Goal: Find specific page/section

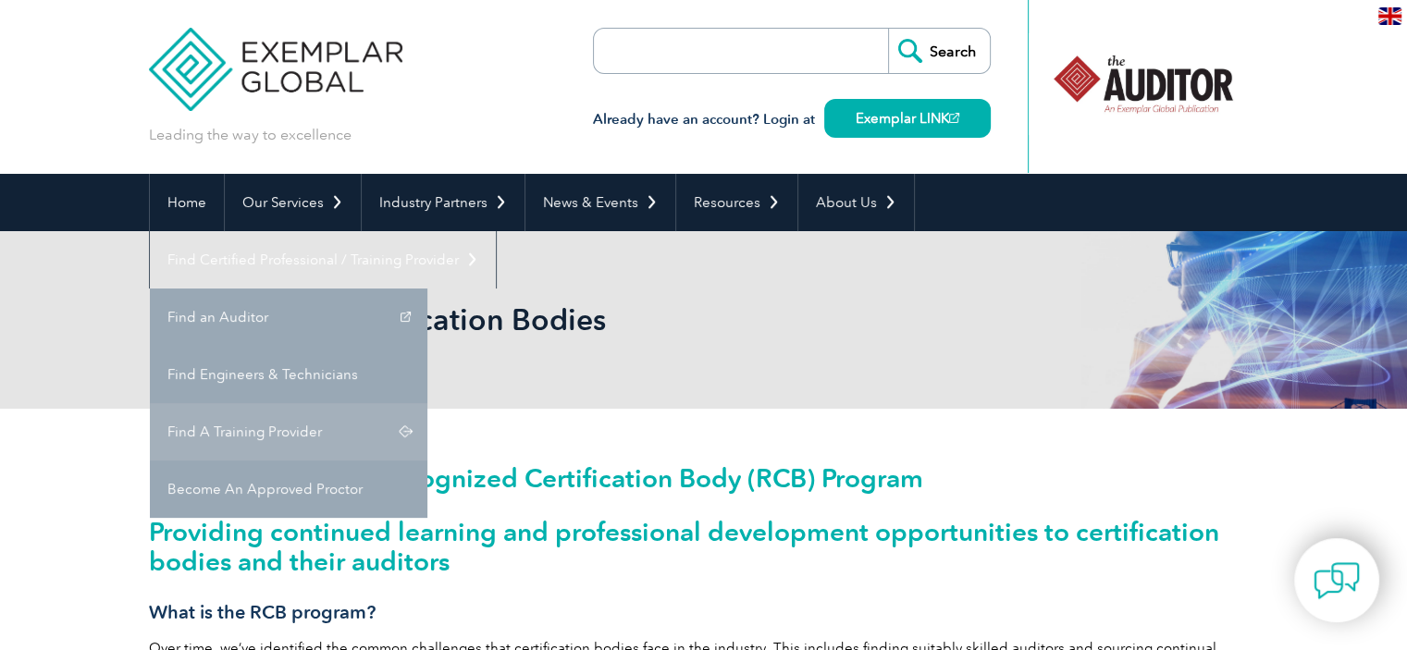
click at [427, 403] on link "Find A Training Provider" at bounding box center [288, 431] width 277 height 57
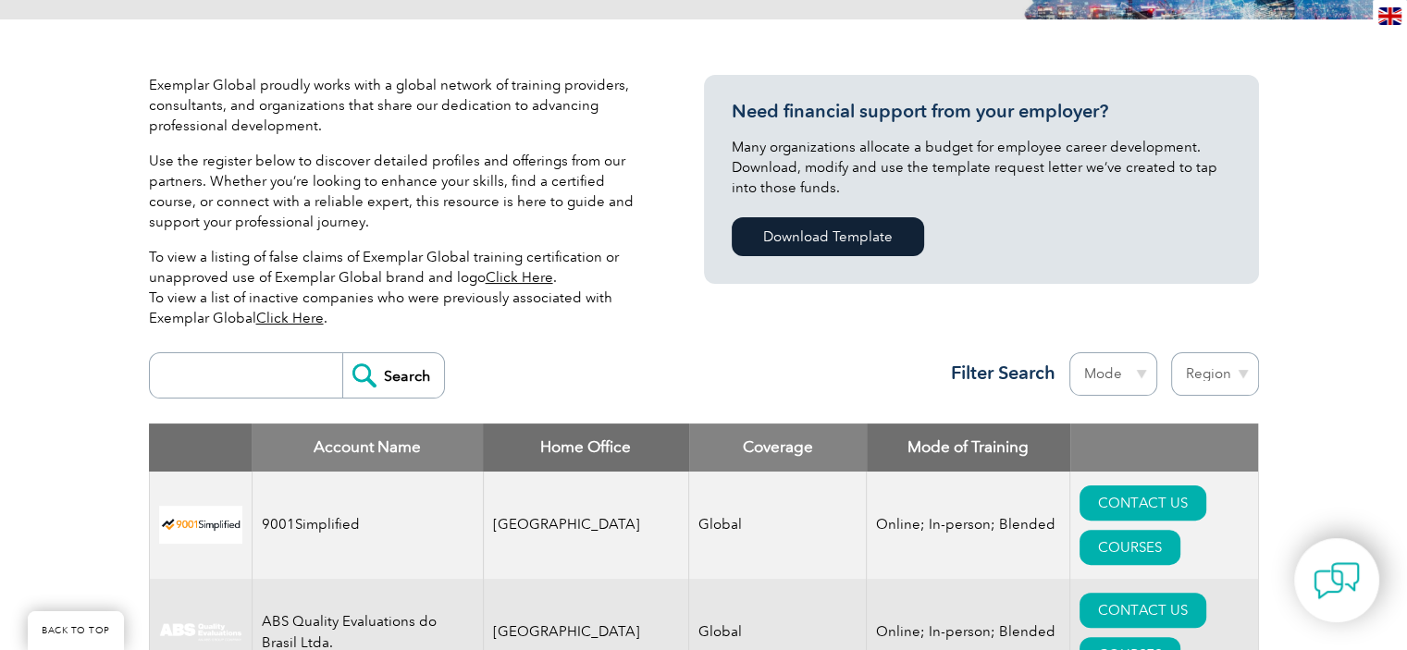
scroll to position [601, 0]
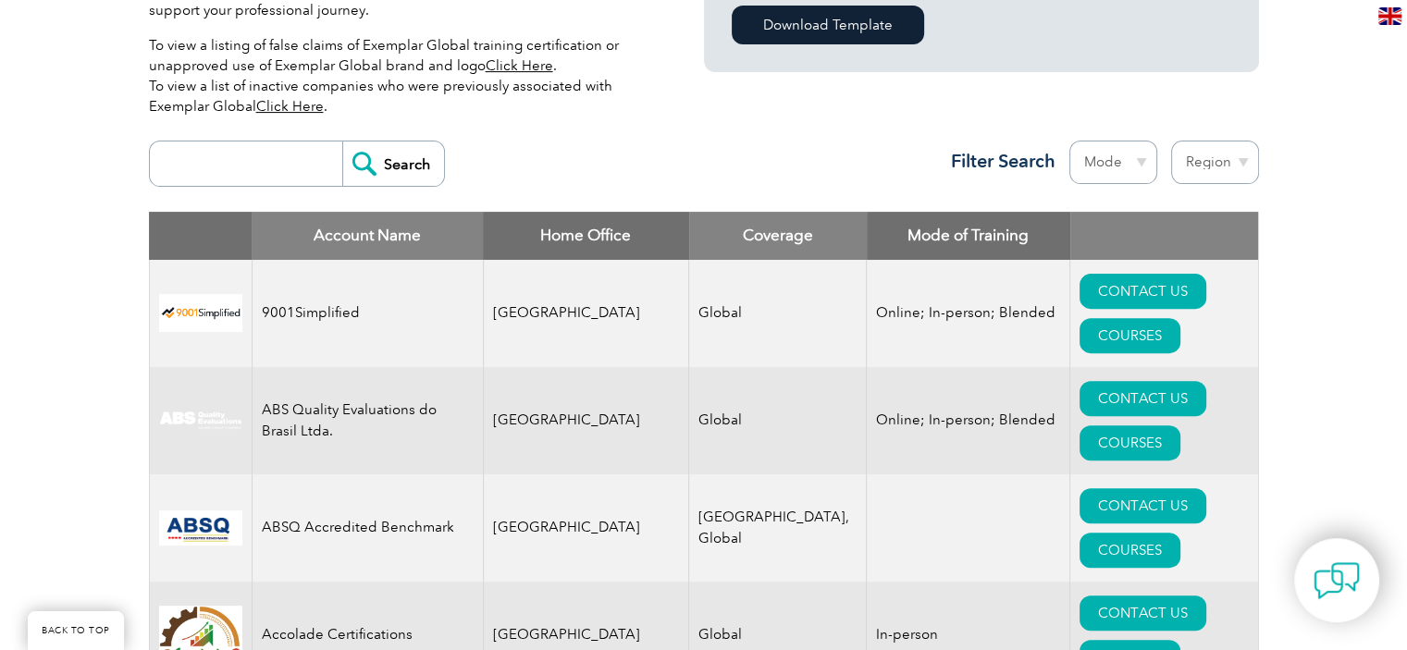
click at [202, 166] on input "search" at bounding box center [250, 163] width 183 height 44
type input "RICL"
click at [381, 166] on input "Search" at bounding box center [393, 163] width 102 height 44
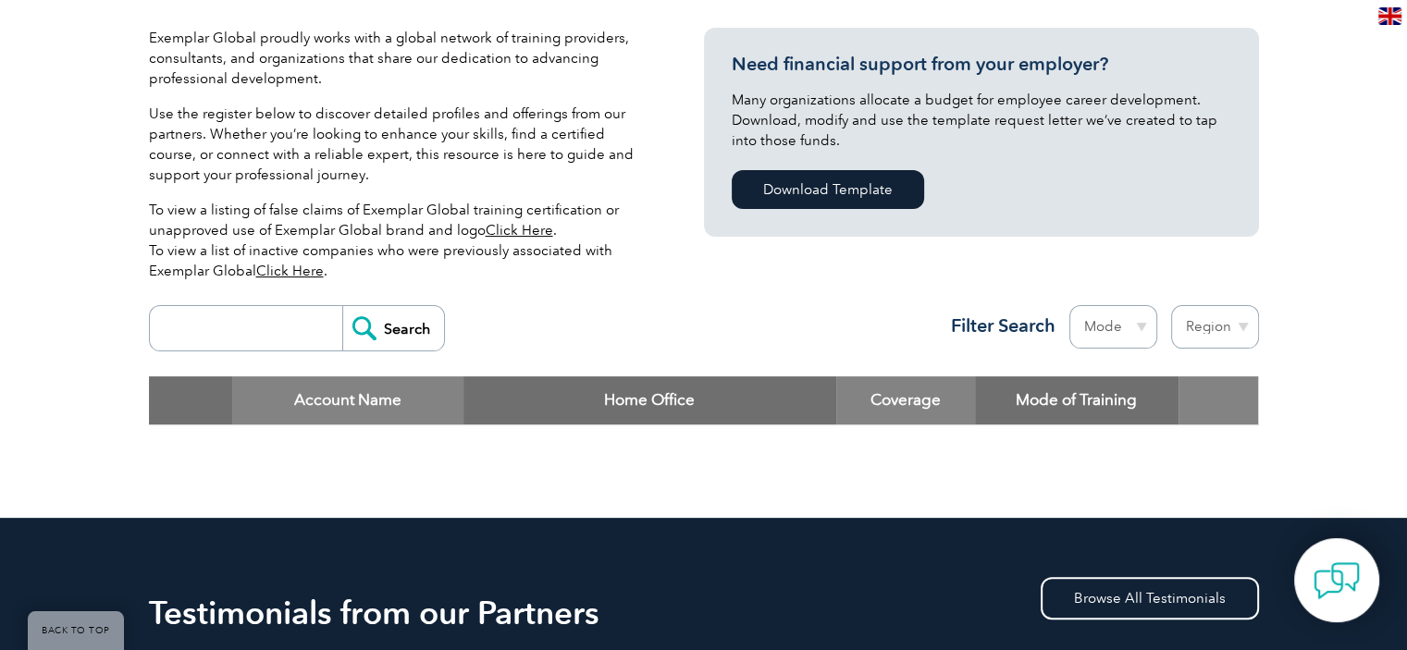
scroll to position [440, 0]
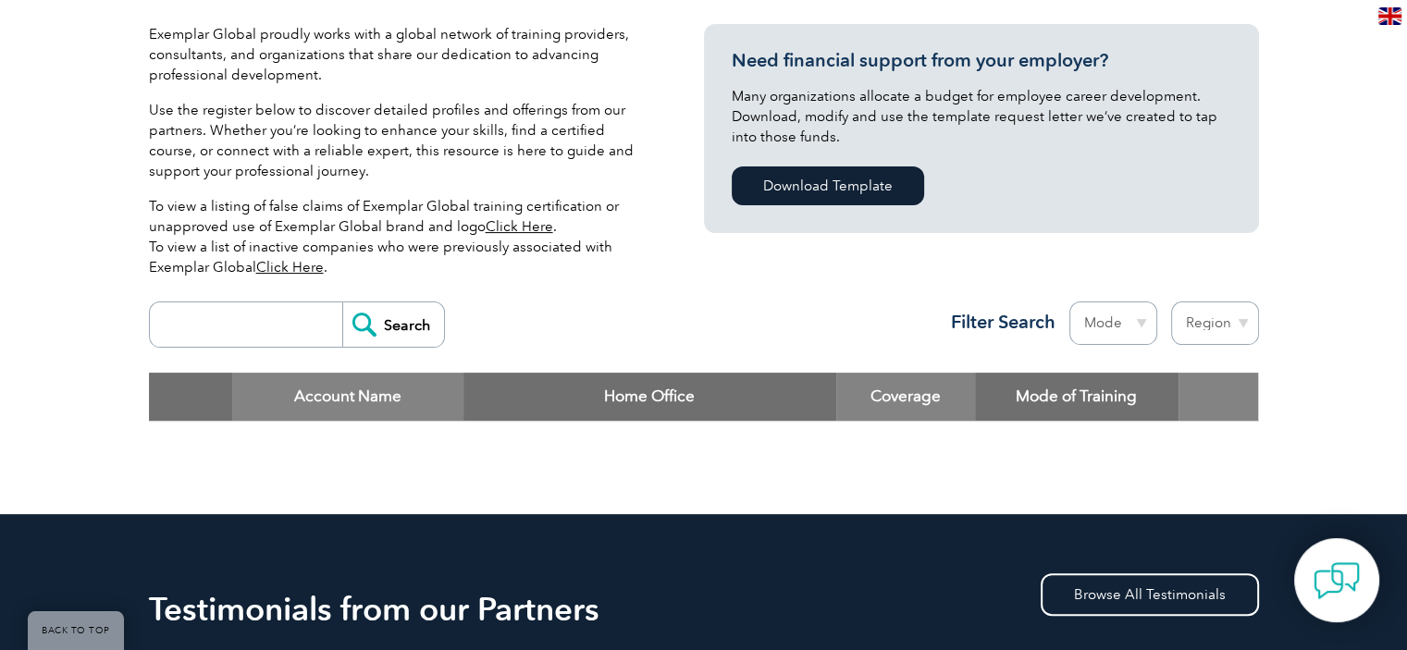
click at [252, 327] on input "search" at bounding box center [250, 324] width 183 height 44
type input "royal impact"
click at [394, 321] on input "Search" at bounding box center [393, 324] width 102 height 44
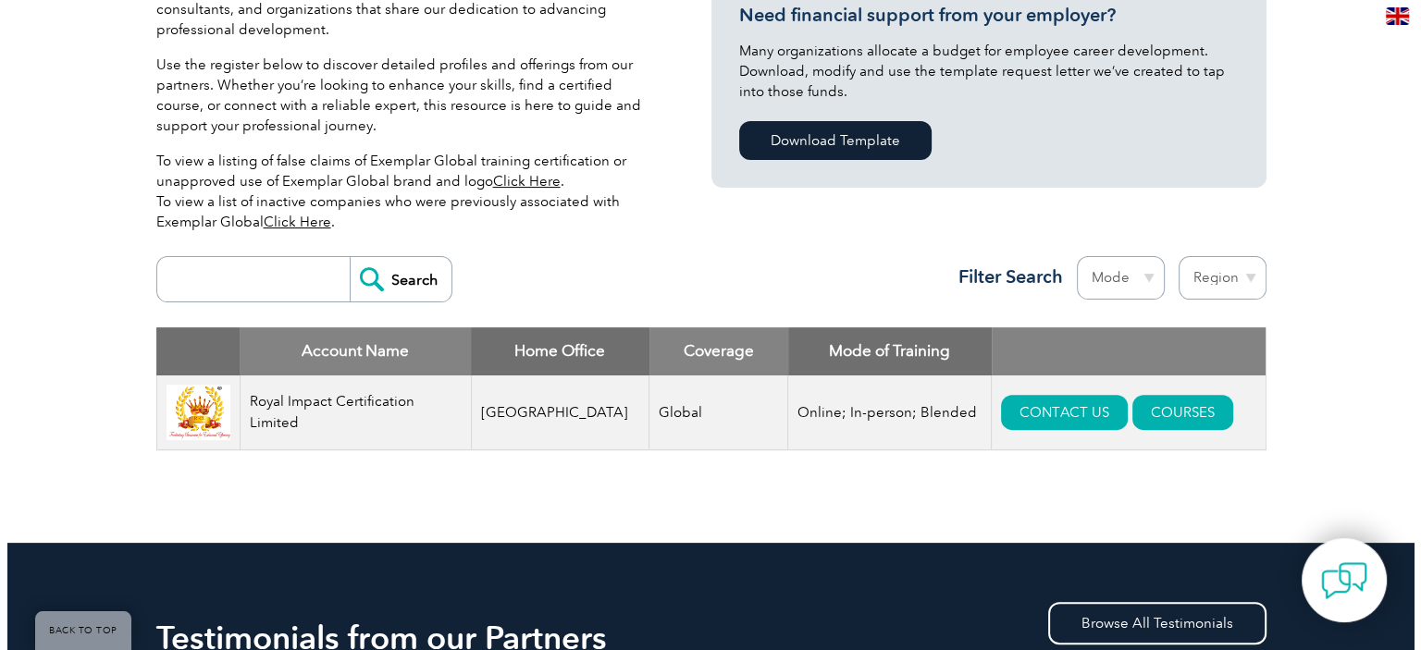
scroll to position [499, 0]
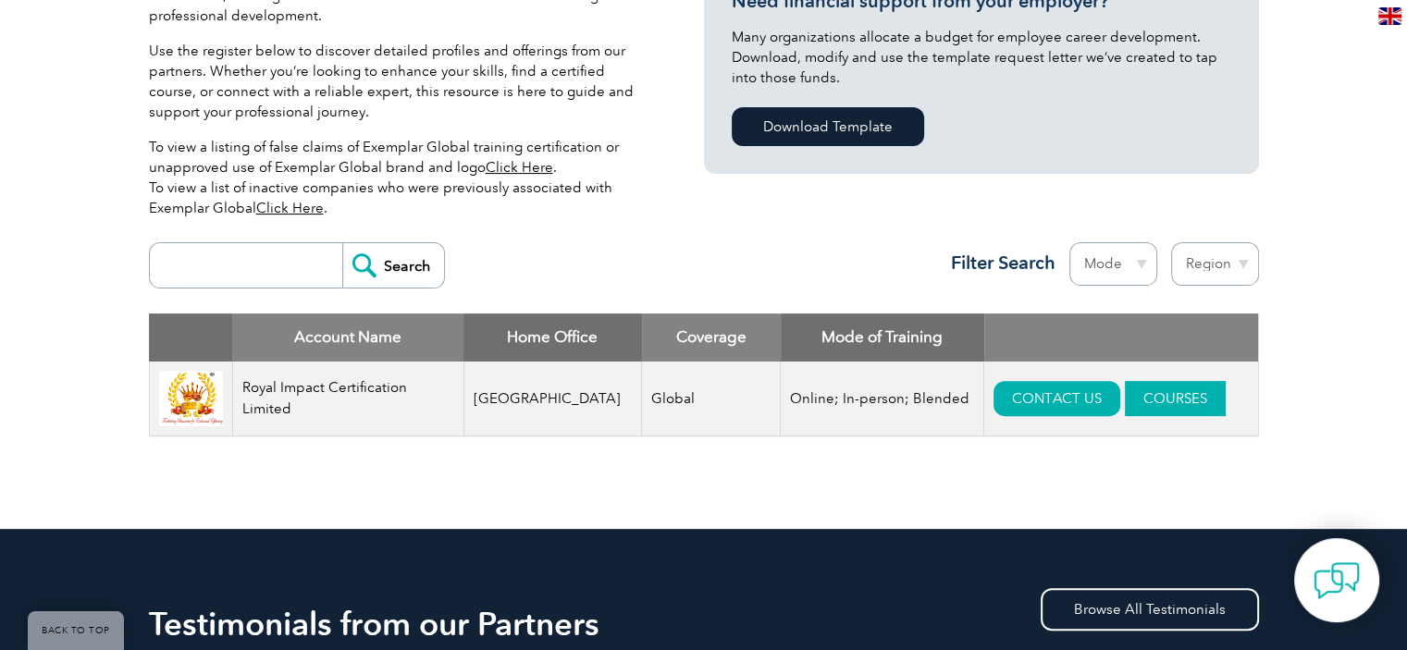
click at [1129, 387] on link "COURSES" at bounding box center [1175, 398] width 101 height 35
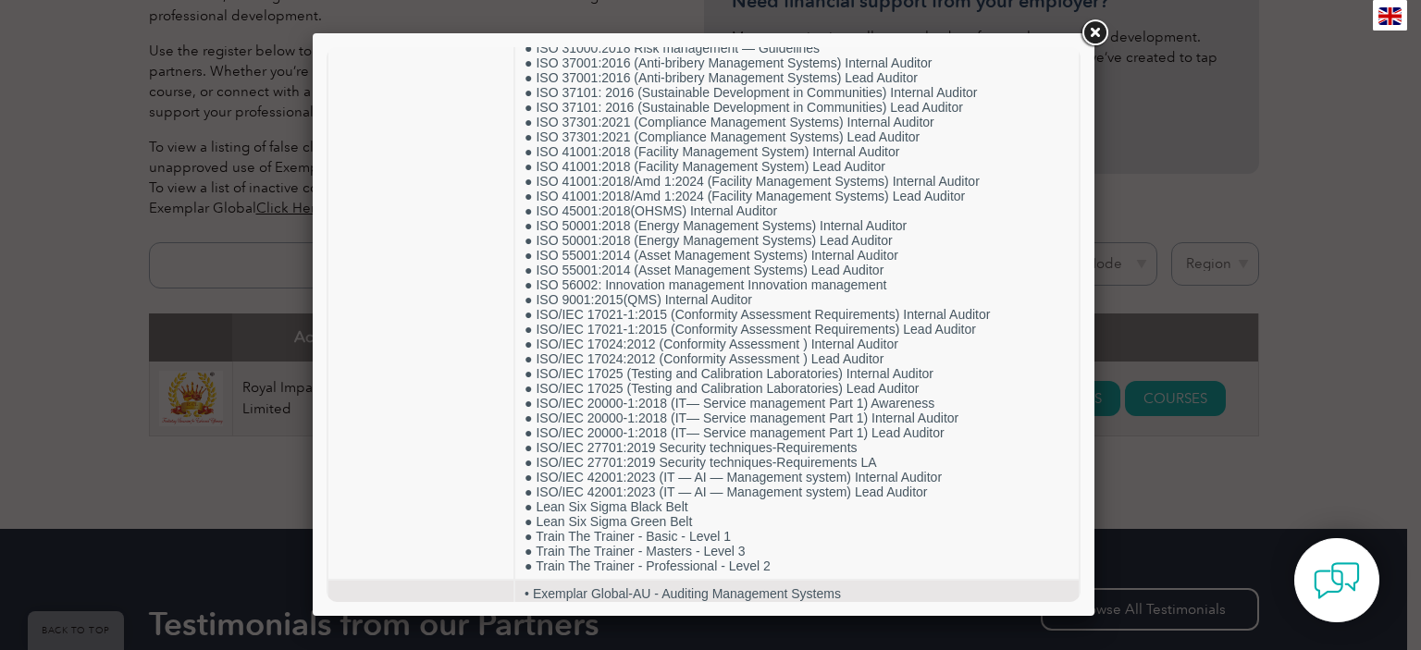
scroll to position [701, 0]
drag, startPoint x: 1067, startPoint y: 163, endPoint x: 1417, endPoint y: 476, distance: 469.6
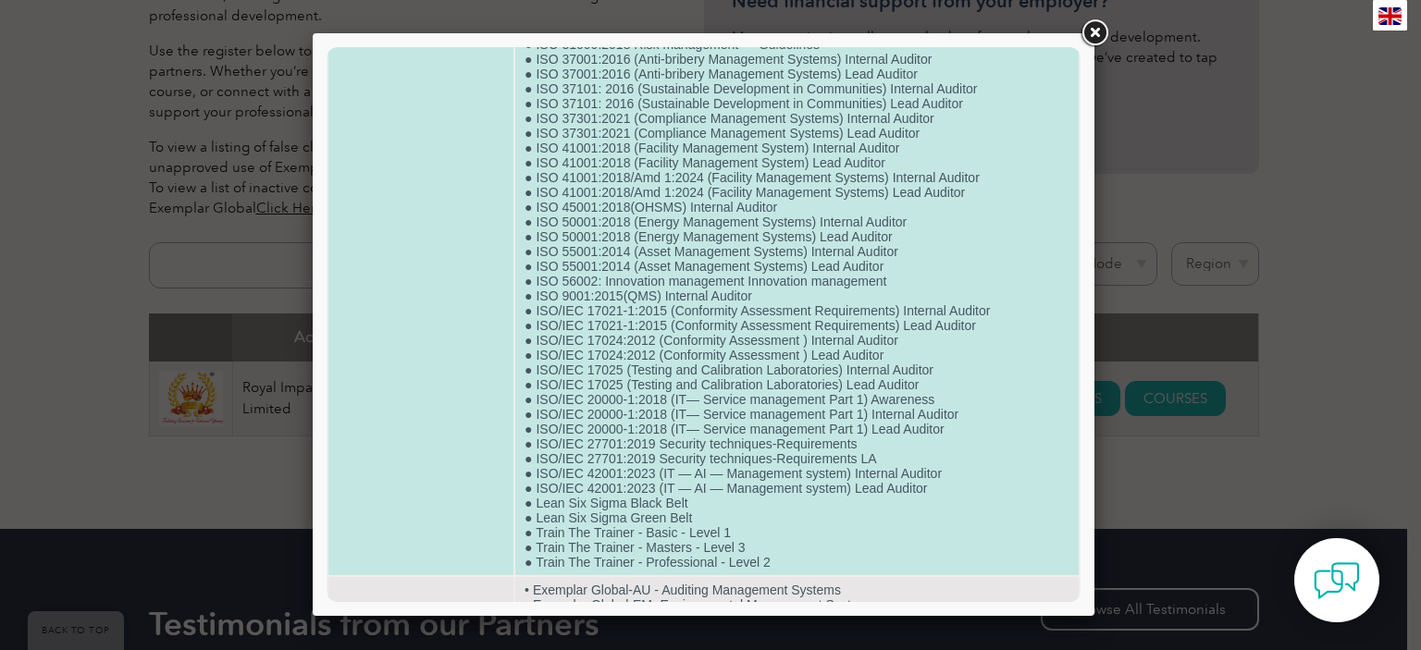
drag, startPoint x: 519, startPoint y: 527, endPoint x: 936, endPoint y: 542, distance: 417.4
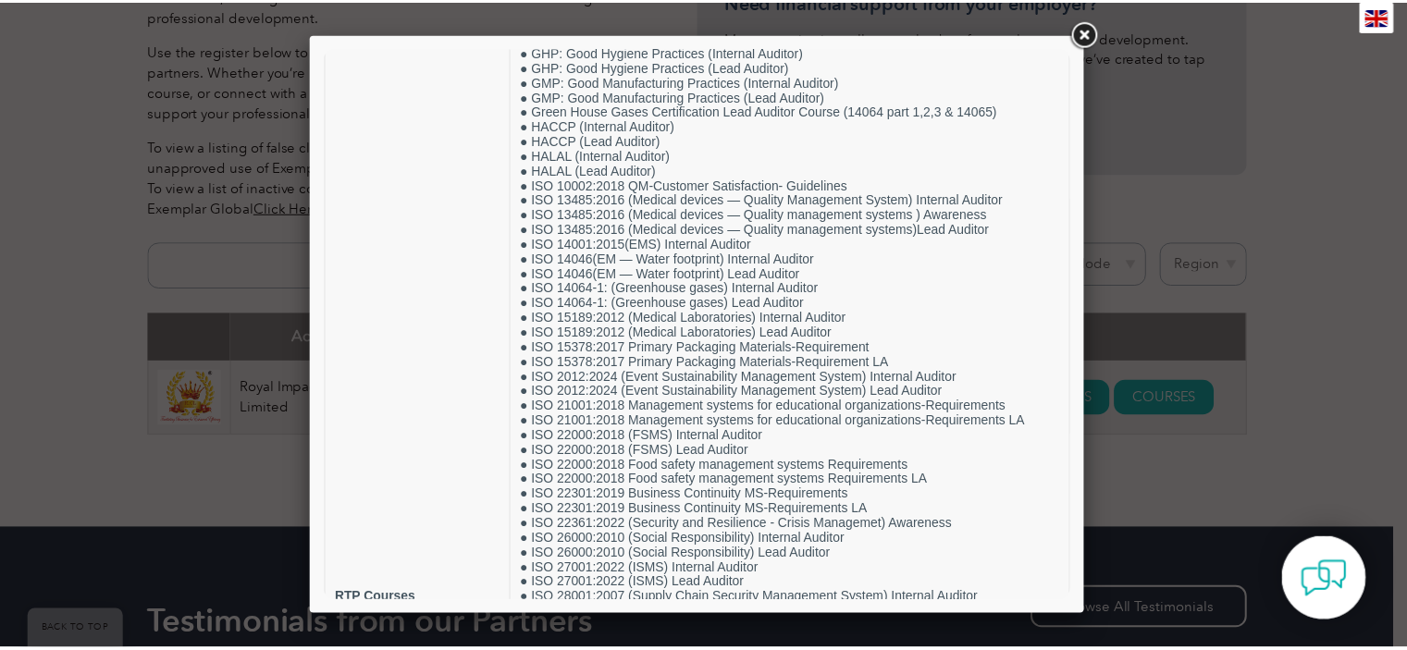
scroll to position [0, 0]
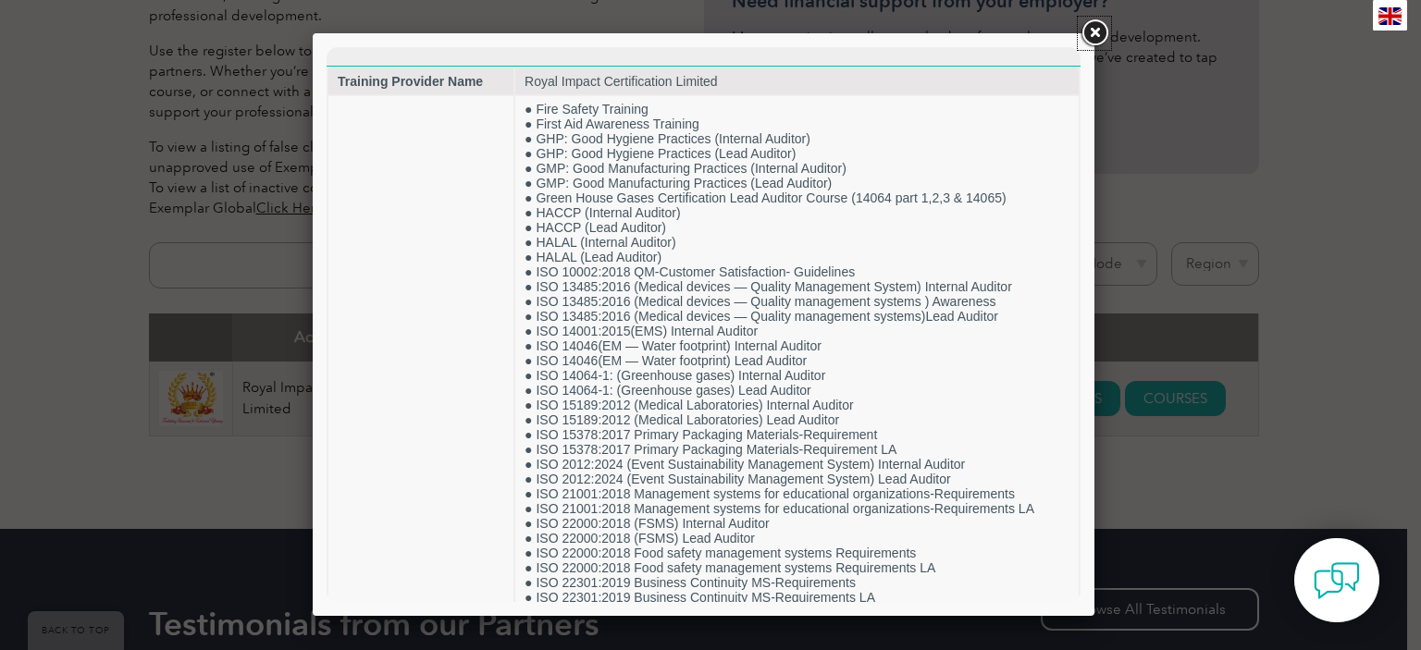
click at [1095, 29] on link at bounding box center [1093, 33] width 33 height 33
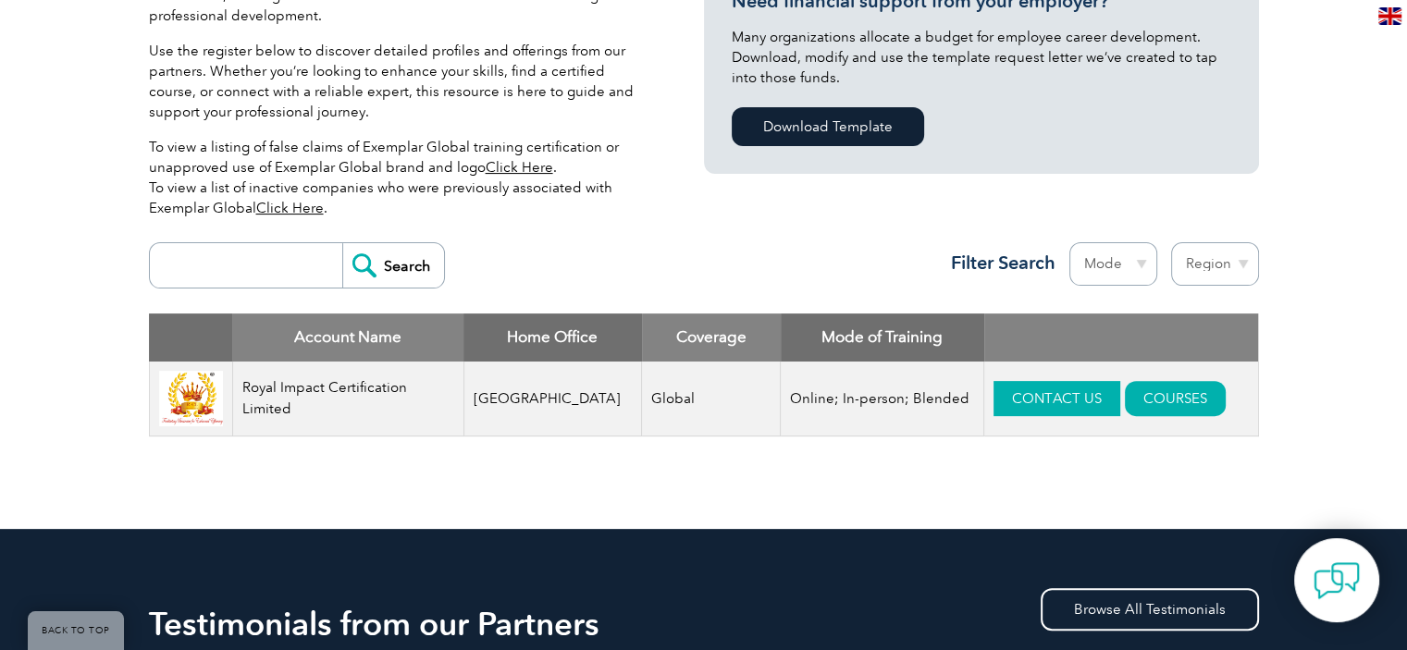
click at [1005, 410] on link "CONTACT US" at bounding box center [1056, 398] width 127 height 35
drag, startPoint x: 621, startPoint y: 406, endPoint x: 681, endPoint y: 407, distance: 59.2
click at [681, 407] on td "Global" at bounding box center [711, 399] width 139 height 75
